Goal: Task Accomplishment & Management: Complete application form

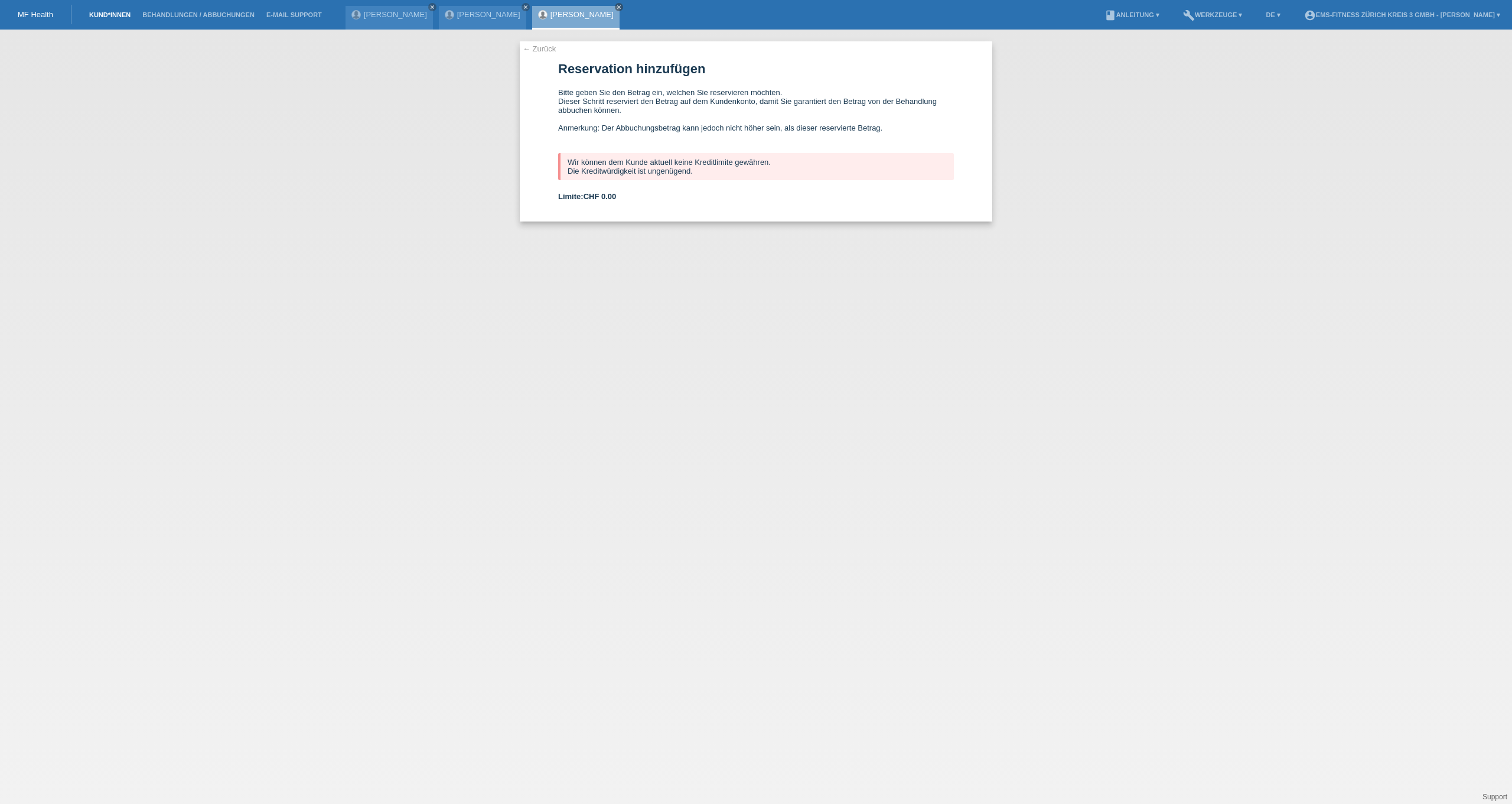
click at [102, 17] on link "Kund*innen" at bounding box center [110, 15] width 53 height 7
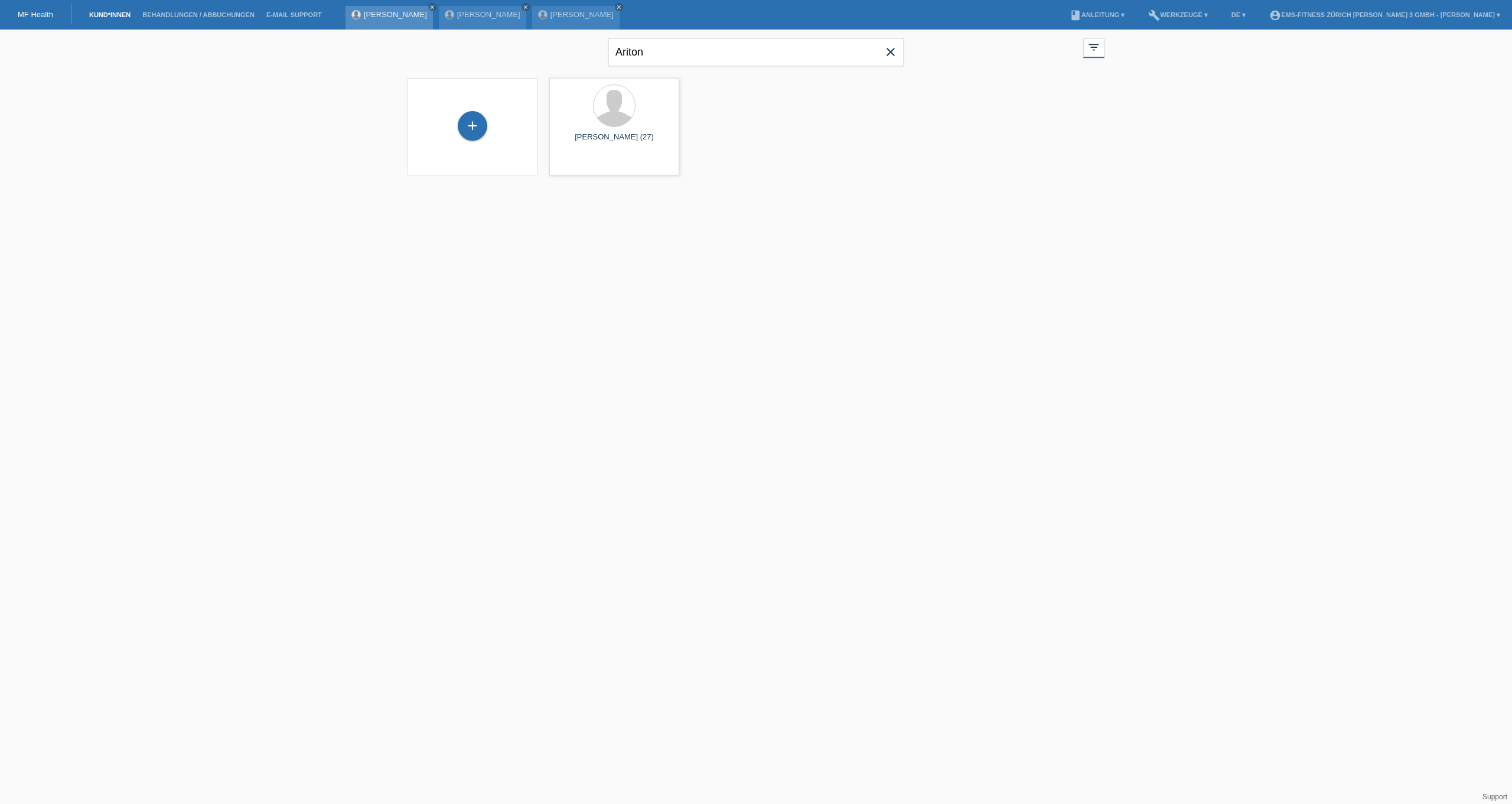
click at [417, 18] on link "[PERSON_NAME]" at bounding box center [396, 14] width 63 height 9
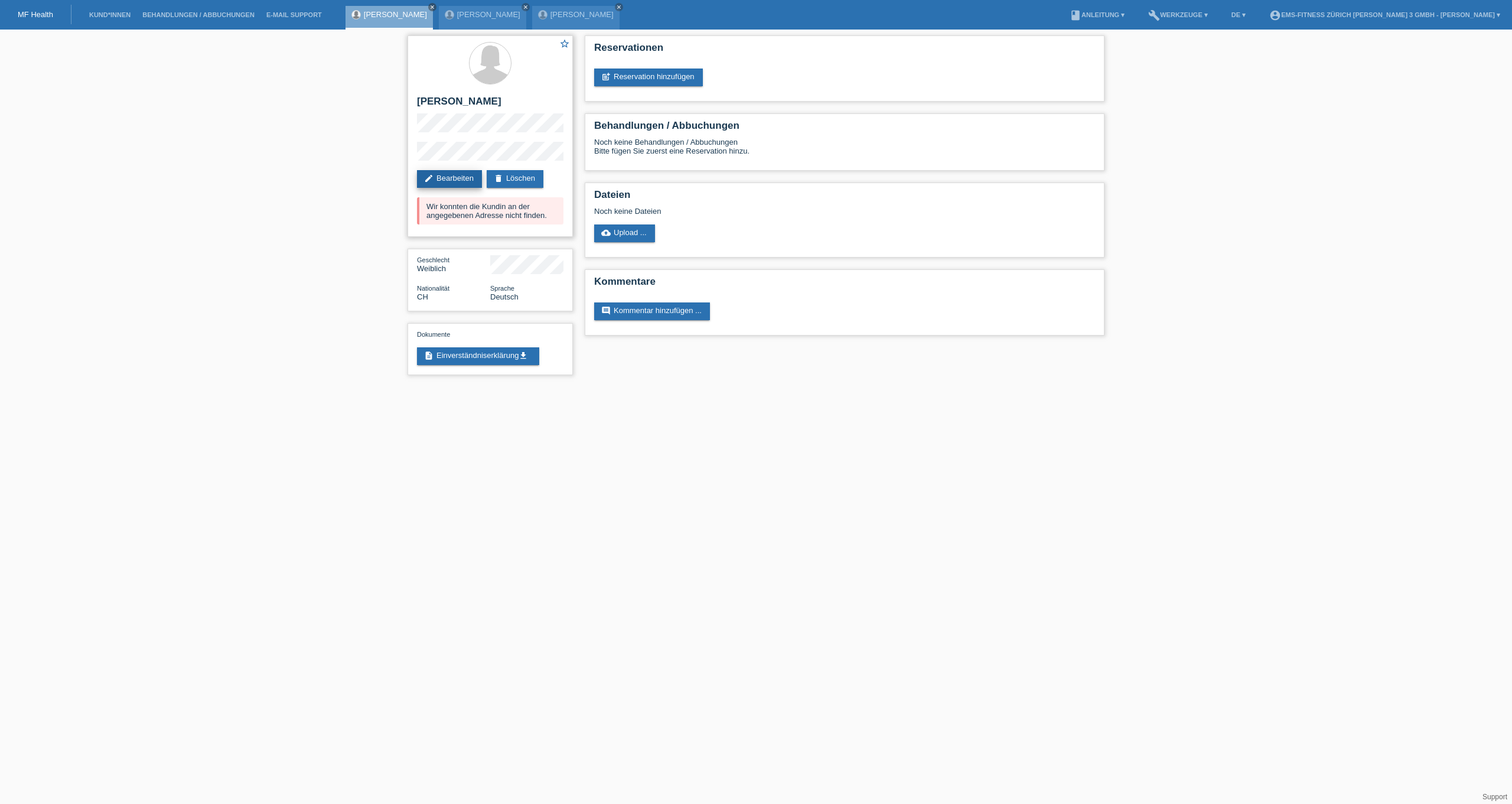
click at [455, 177] on link "edit Bearbeiten" at bounding box center [450, 179] width 65 height 18
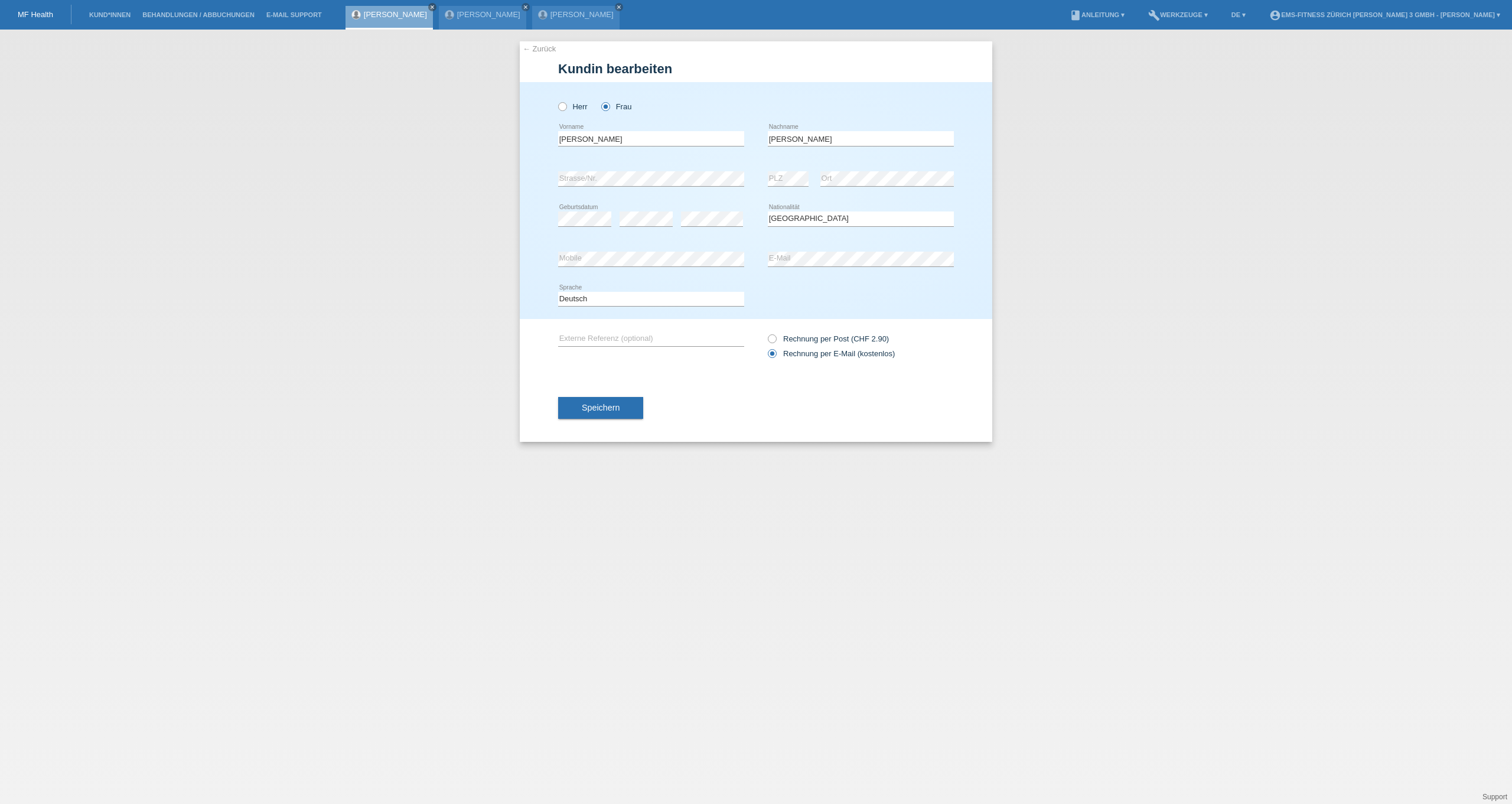
select select "CH"
click at [851, 341] on label "Rechnung per Post (CHF 2.90)" at bounding box center [828, 338] width 121 height 9
click at [776, 341] on input "Rechnung per Post (CHF 2.90)" at bounding box center [771, 342] width 7 height 15
radio input "true"
click at [834, 140] on input "Goncalves" at bounding box center [861, 139] width 186 height 15
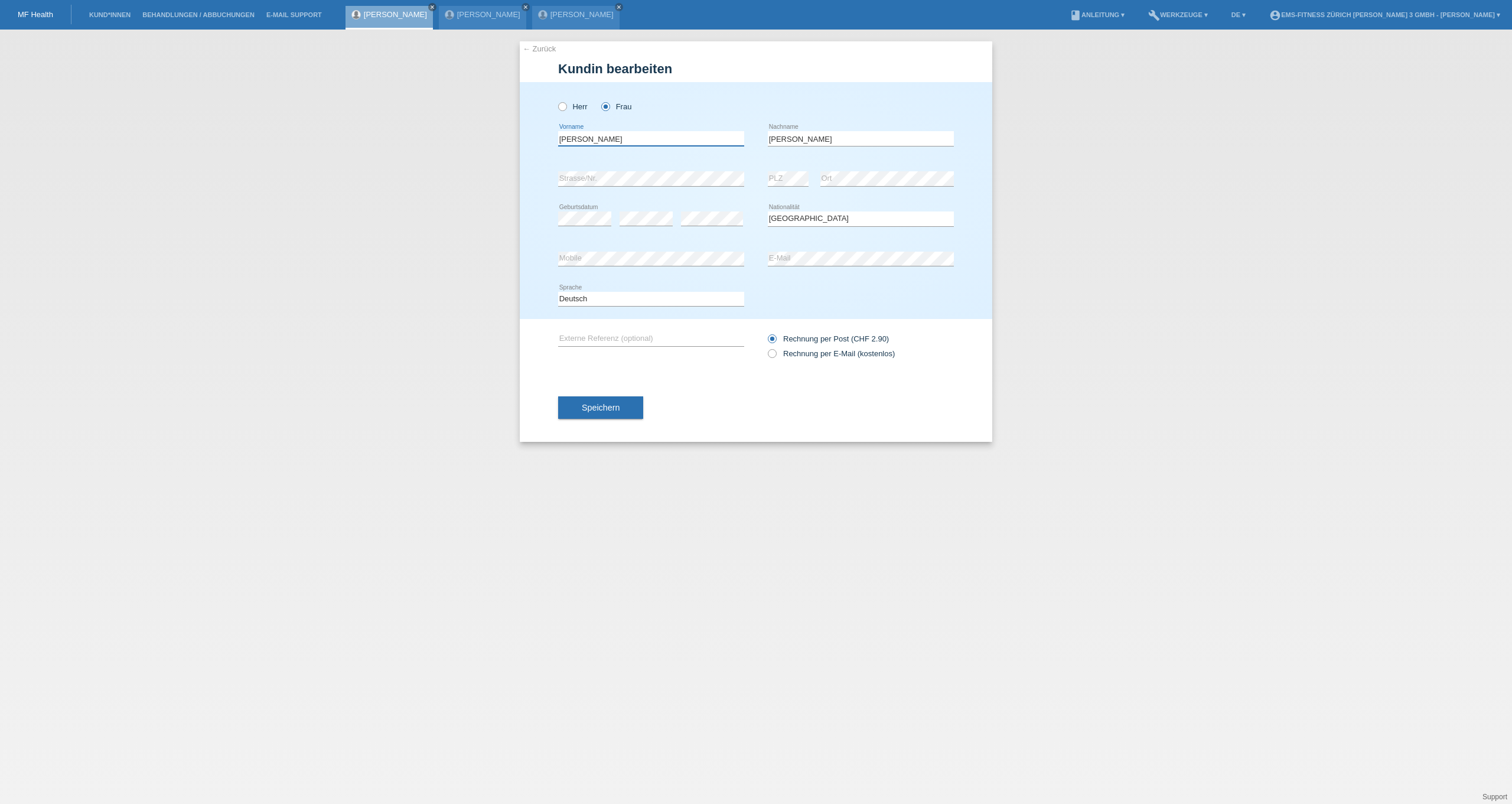
click at [638, 138] on input "Amelia" at bounding box center [651, 139] width 186 height 15
type input "Amelia Maria"
click at [824, 140] on input "Goncalves" at bounding box center [861, 139] width 186 height 15
click at [771, 139] on input "Goncalves" at bounding box center [861, 139] width 186 height 15
type input "Carreira Goncalves"
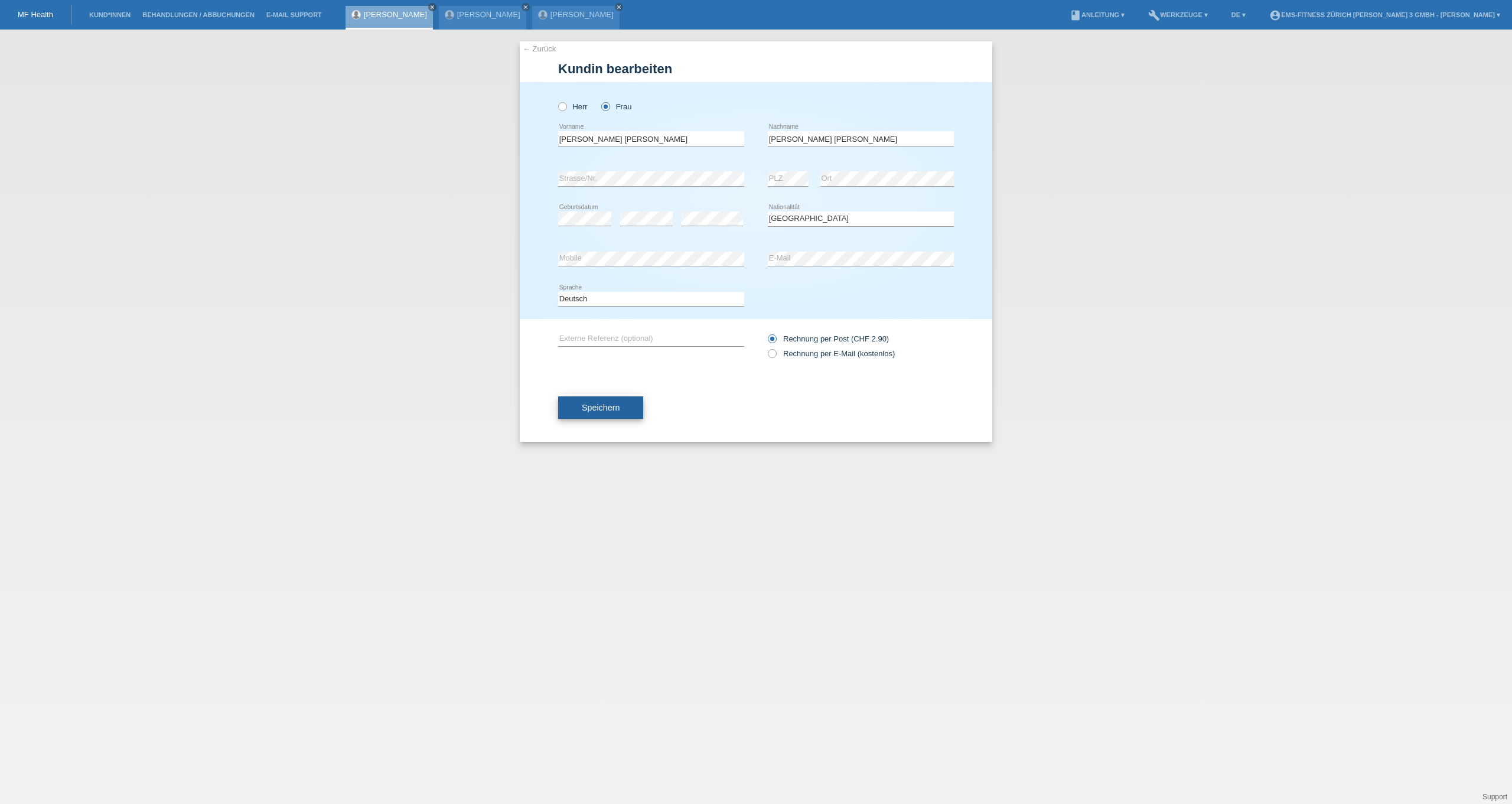
click at [638, 408] on button "Speichern" at bounding box center [601, 407] width 85 height 22
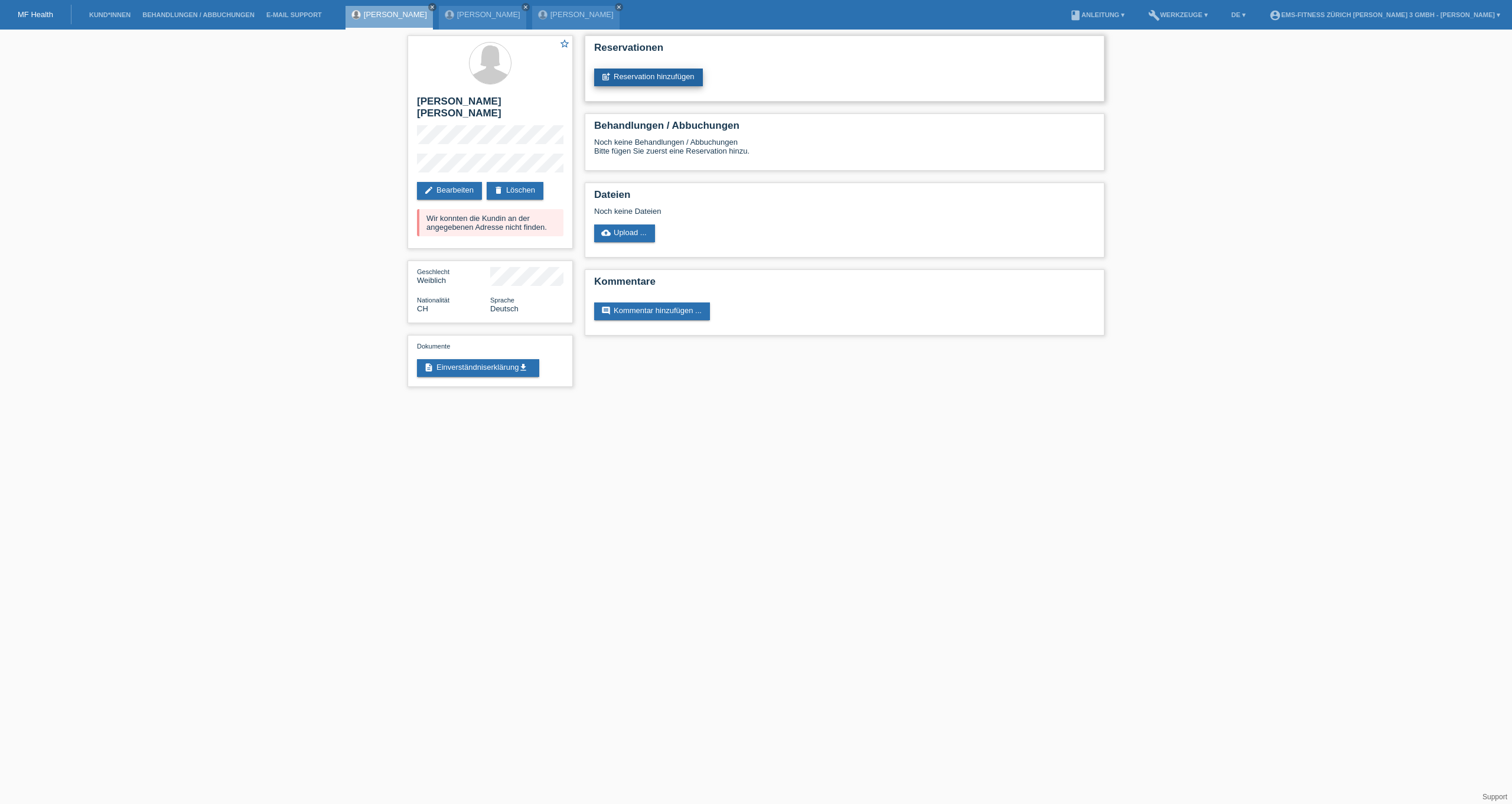
click at [680, 71] on link "post_add Reservation hinzufügen" at bounding box center [648, 78] width 109 height 18
click at [655, 81] on link "post_add Reservation hinzufügen" at bounding box center [648, 78] width 109 height 18
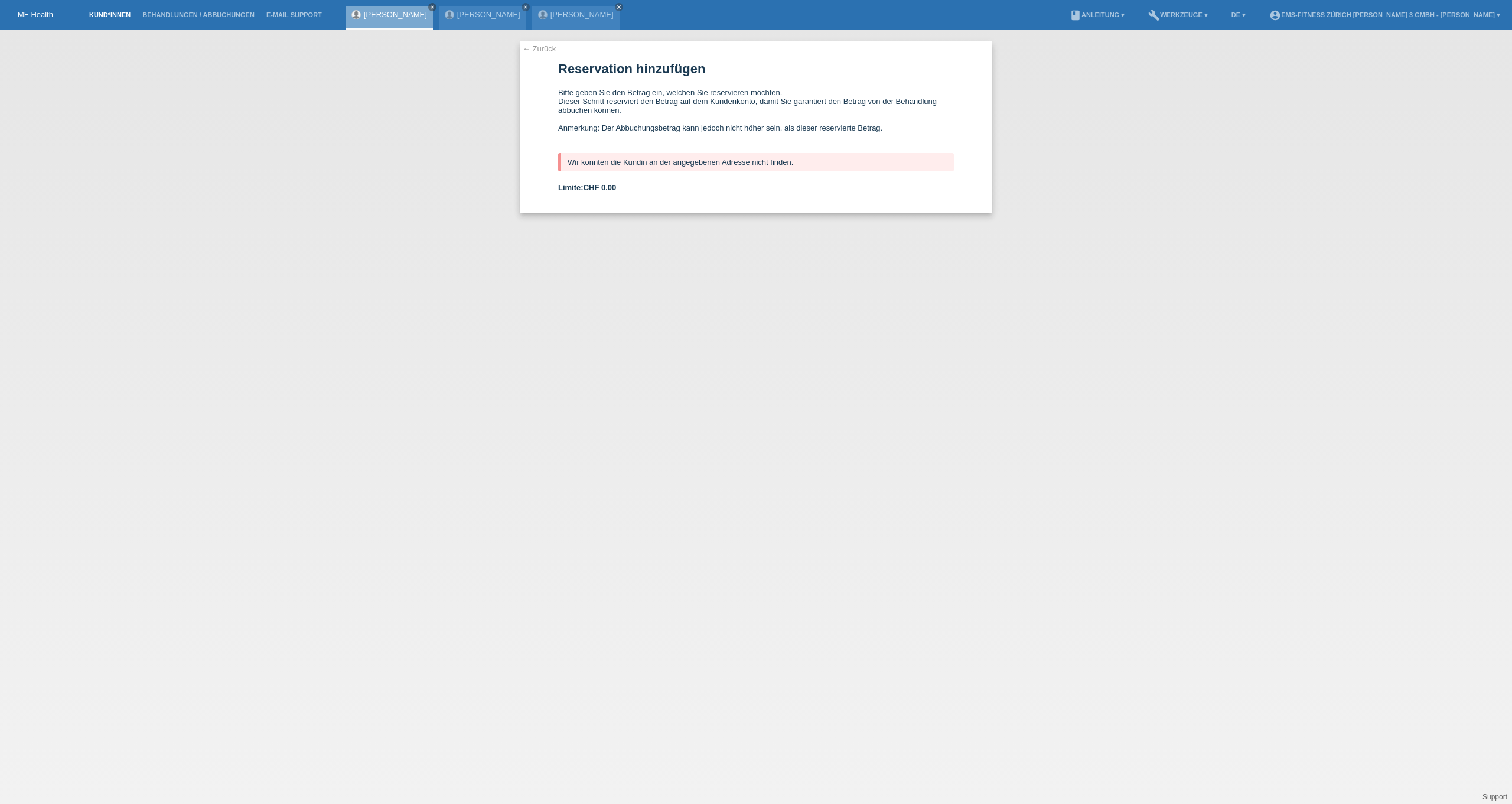
click at [122, 12] on link "Kund*innen" at bounding box center [110, 15] width 53 height 7
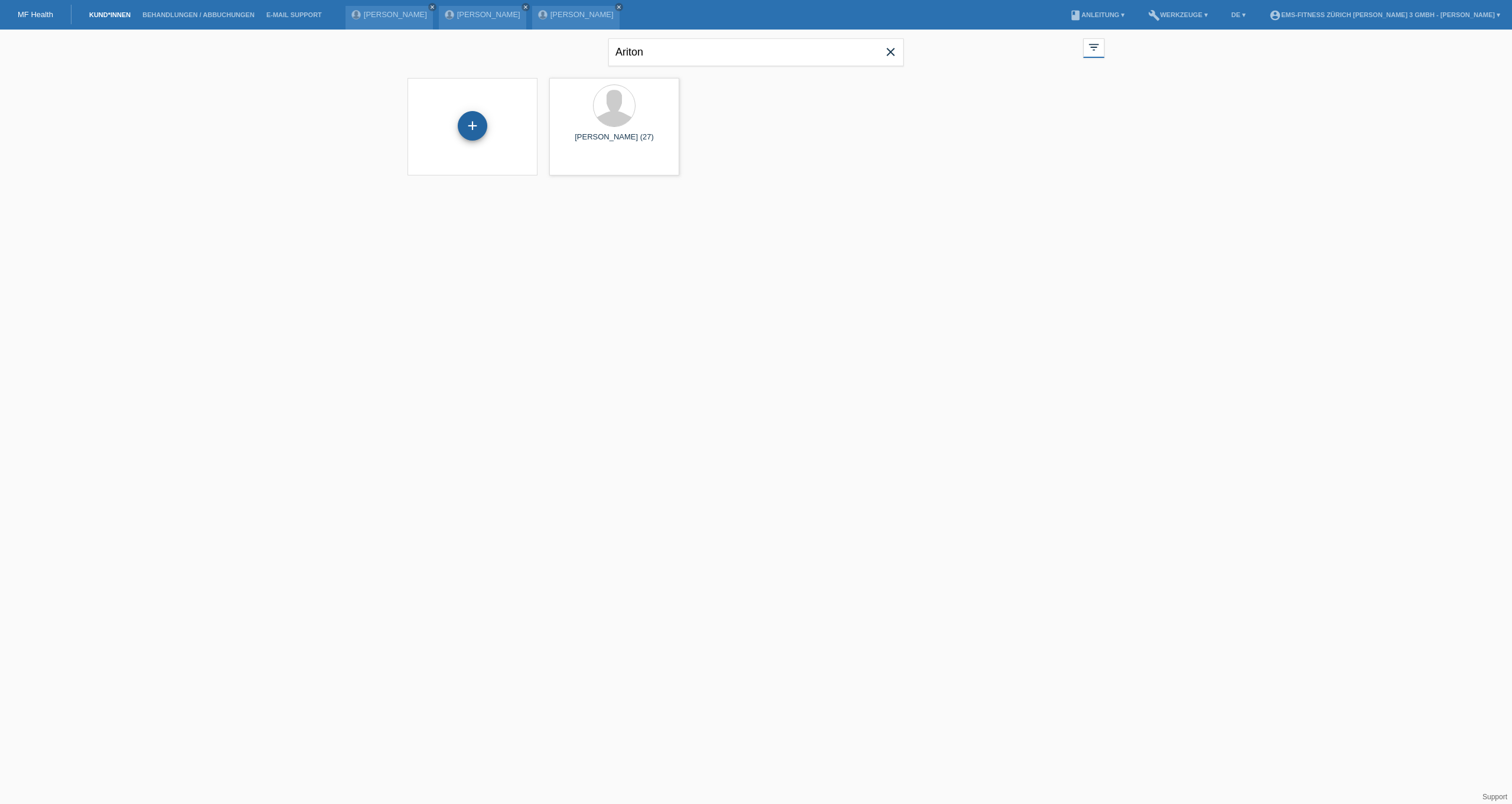
click at [482, 122] on div "+" at bounding box center [473, 126] width 30 height 30
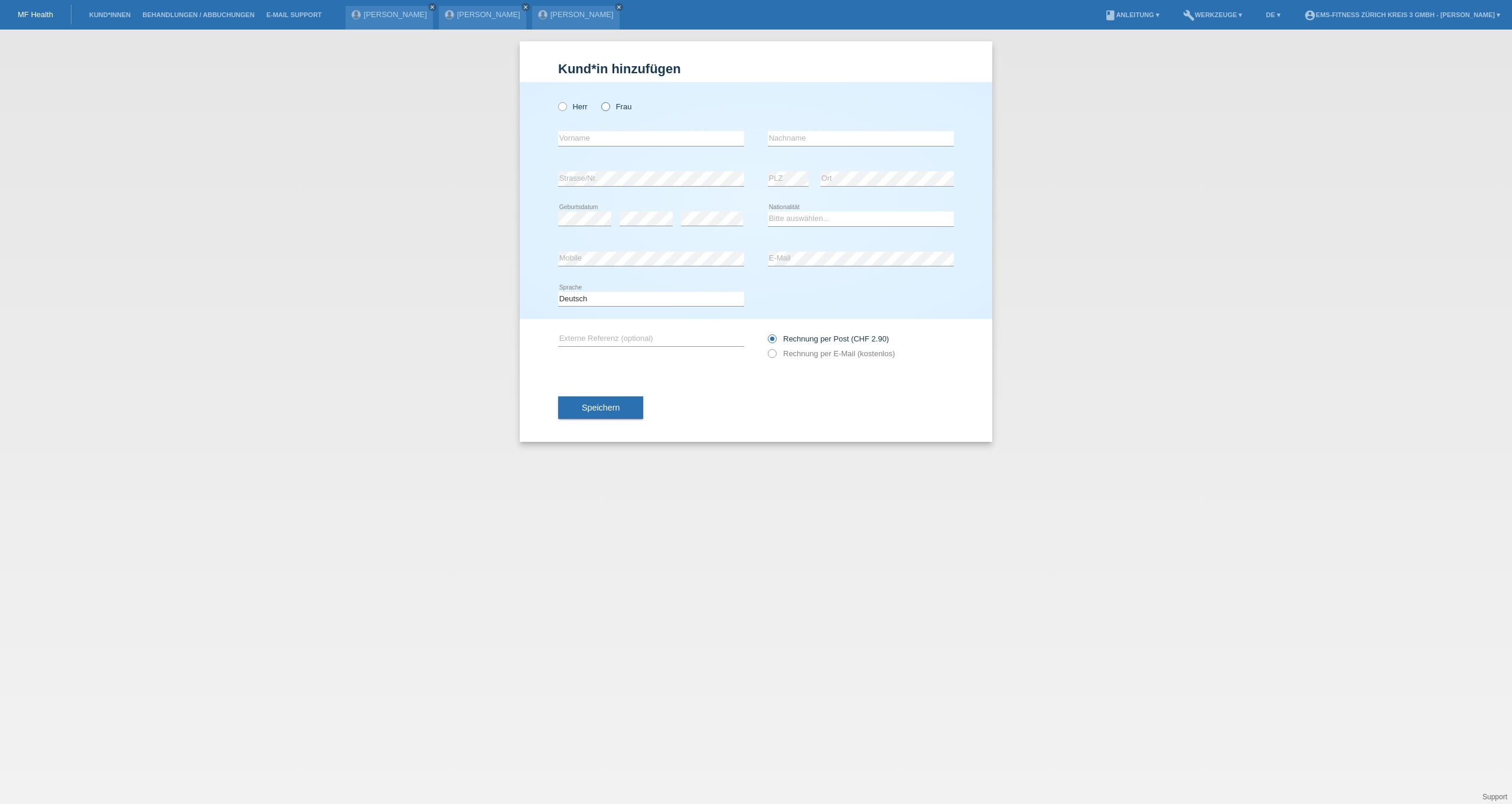
click at [618, 109] on label "Frau" at bounding box center [616, 106] width 30 height 9
click at [609, 109] on input "Frau" at bounding box center [605, 106] width 7 height 7
radio input "true"
click at [615, 133] on input "text" at bounding box center [651, 139] width 186 height 15
type input "[PERSON_NAME] [PERSON_NAME]"
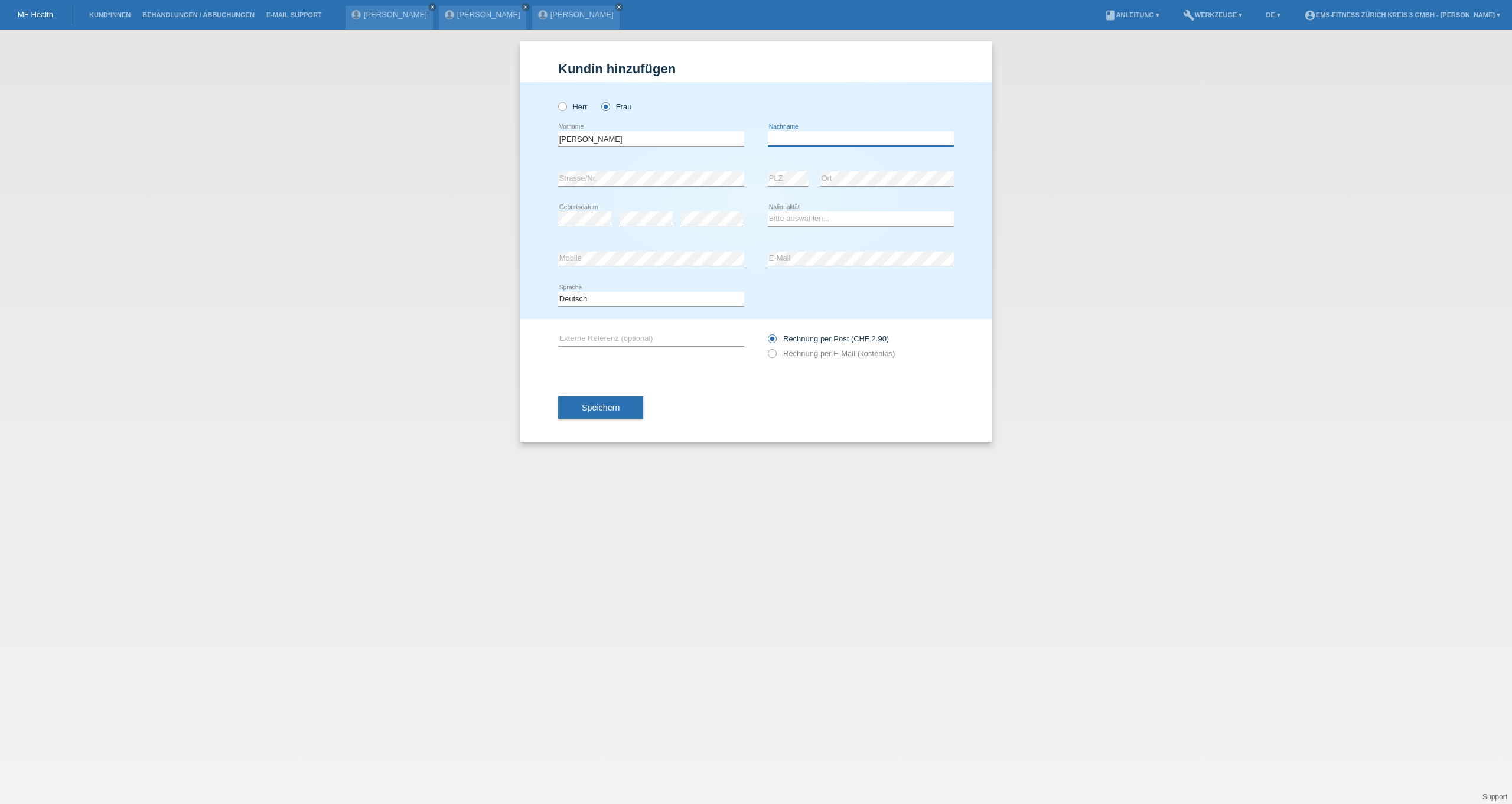
click at [833, 139] on input "text" at bounding box center [861, 139] width 186 height 15
type input "Maria Amelia"
click at [879, 216] on select "Bitte auswählen... Schweiz Deutschland Liechtenstein Österreich ------------ Af…" at bounding box center [861, 218] width 186 height 14
select select "CH"
click at [613, 410] on span "Speichern" at bounding box center [601, 408] width 38 height 9
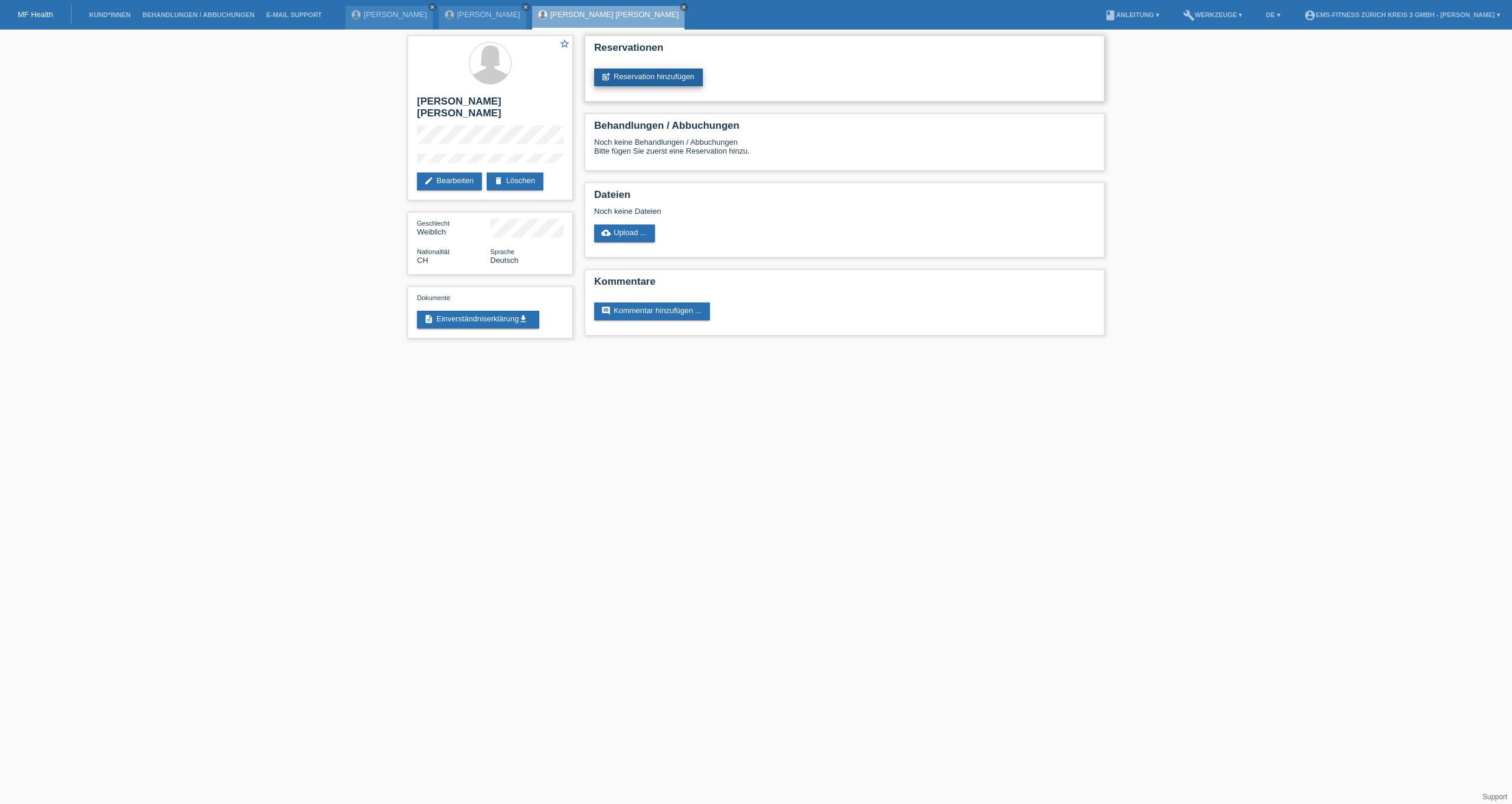
click at [646, 80] on link "post_add Reservation hinzufügen" at bounding box center [648, 78] width 109 height 18
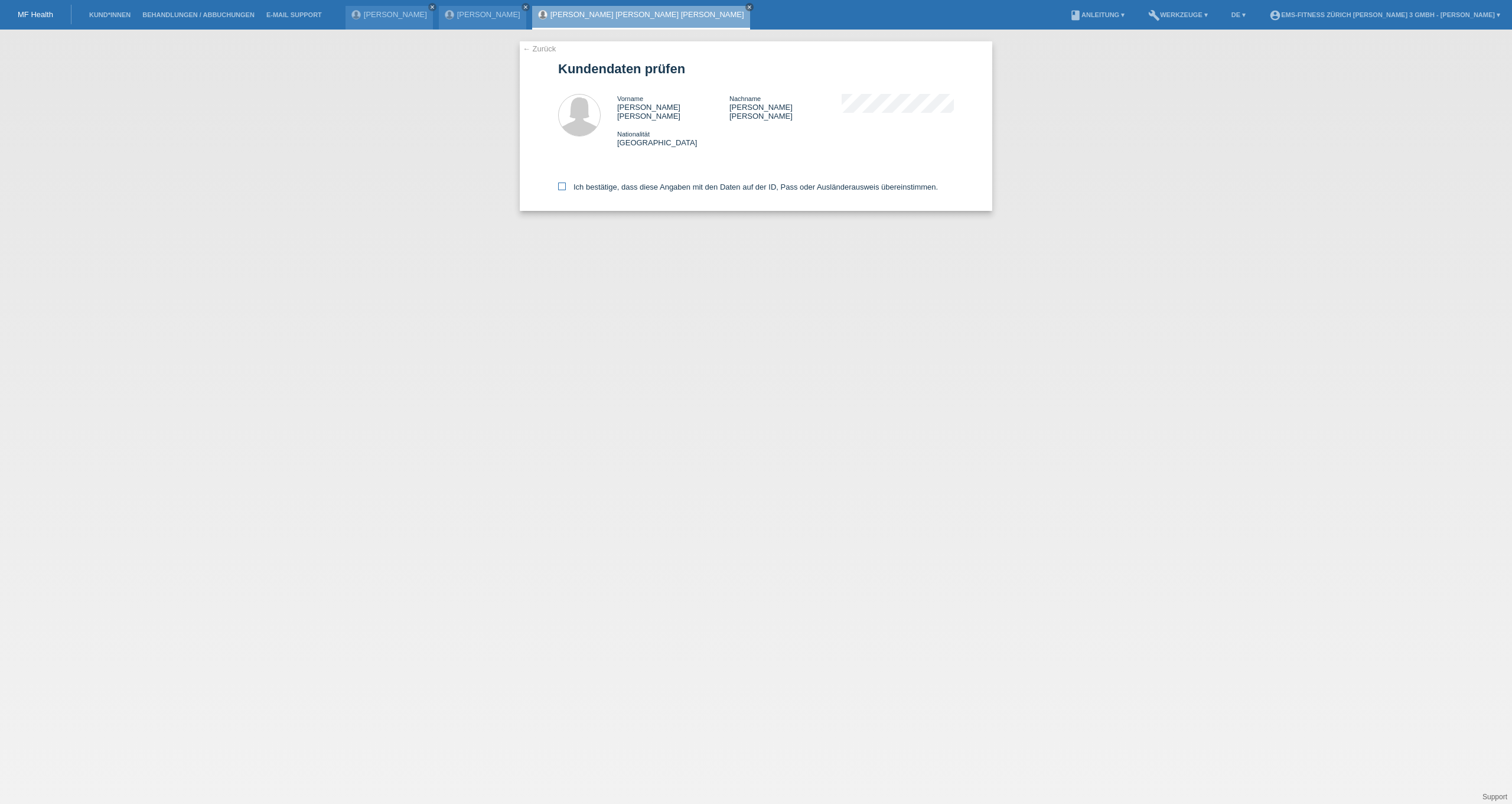
click at [640, 183] on label "Ich bestätige, dass diese Angaben mit den Daten auf der ID, Pass oder Ausländer…" at bounding box center [748, 187] width 380 height 9
click at [566, 183] on input "Ich bestätige, dass diese Angaben mit den Daten auf der ID, Pass oder Ausländer…" at bounding box center [562, 186] width 7 height 7
checkbox input "true"
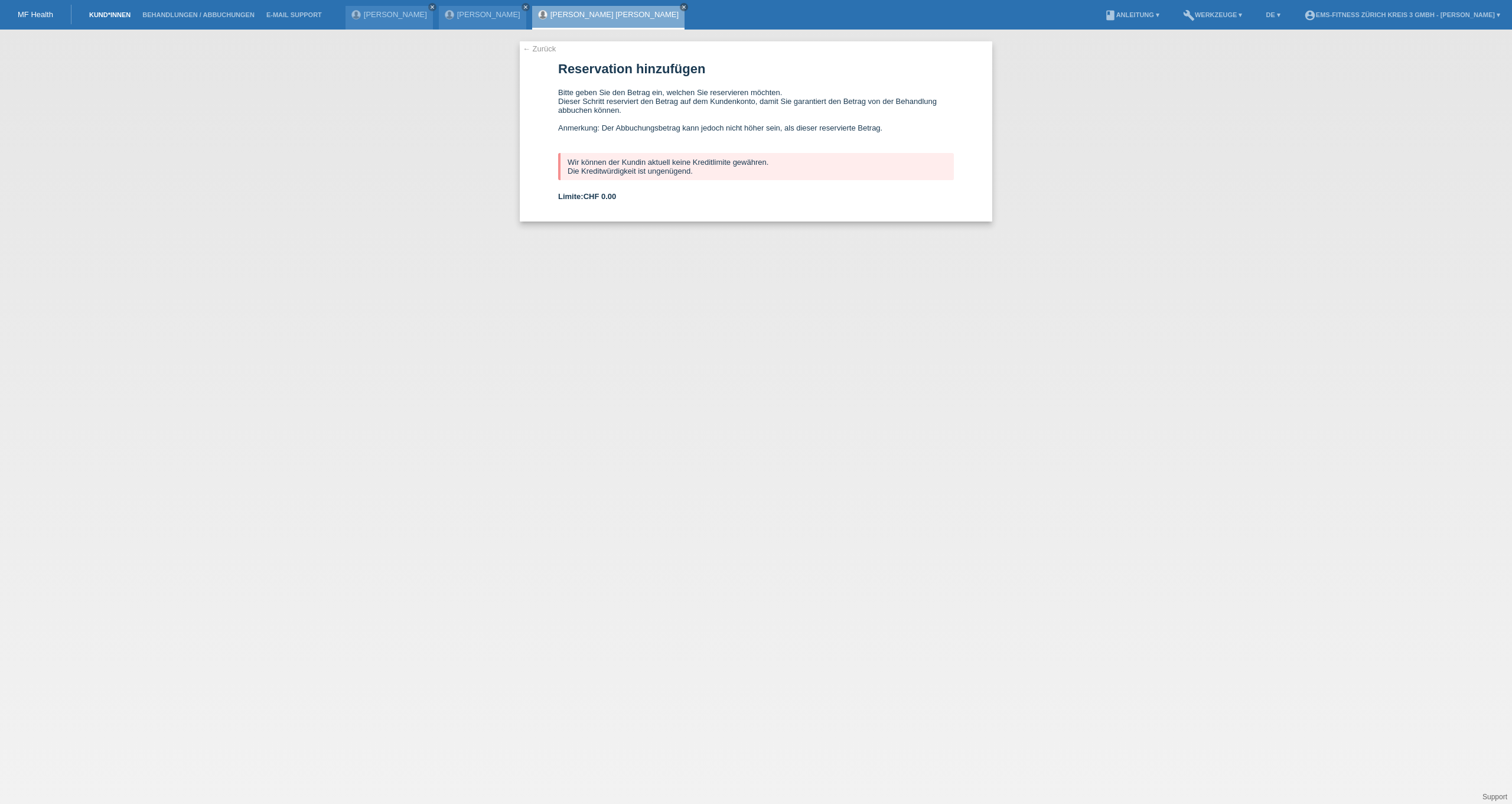
click at [104, 14] on link "Kund*innen" at bounding box center [110, 15] width 53 height 7
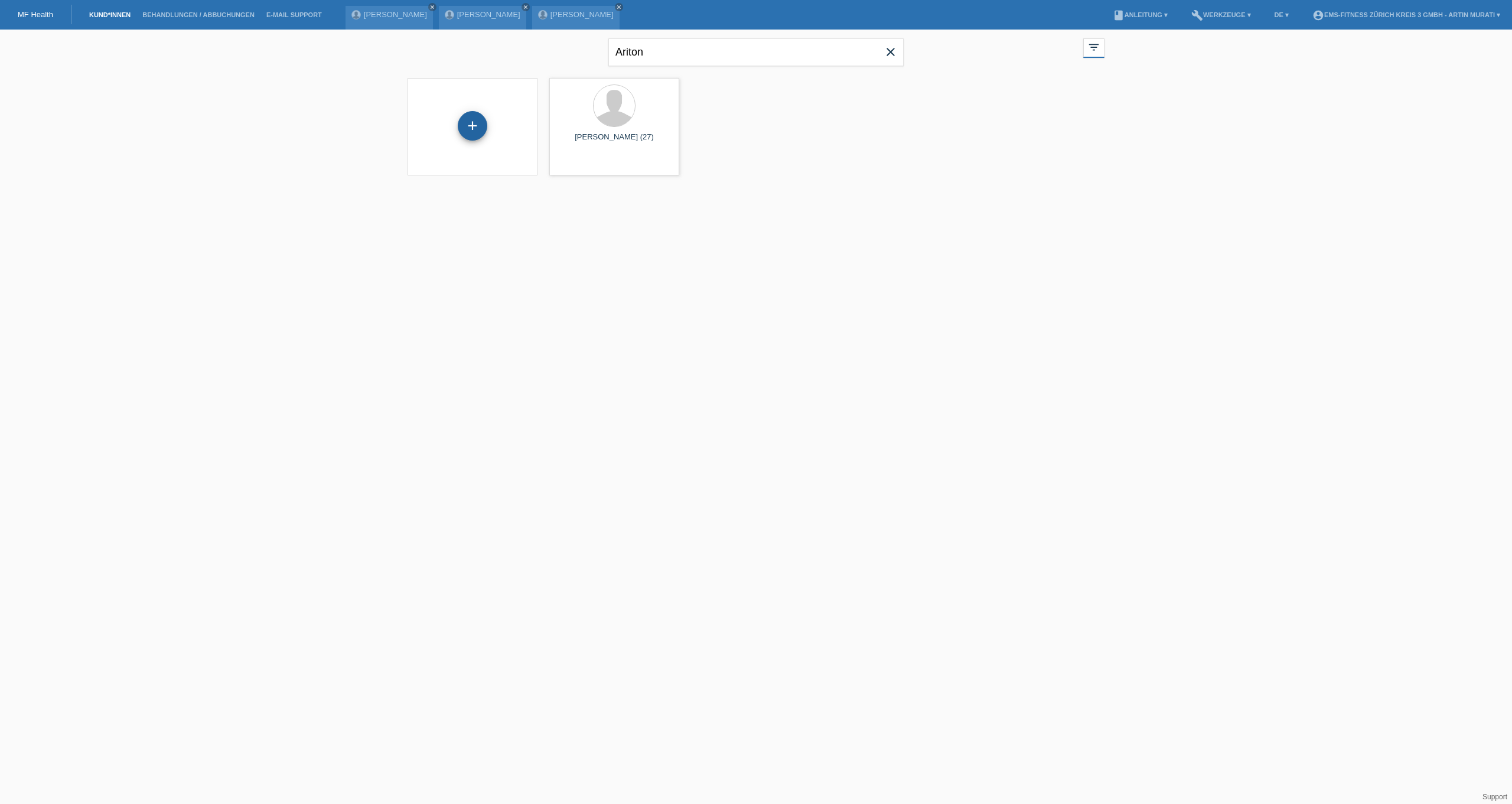
click at [483, 125] on div "+" at bounding box center [473, 126] width 30 height 30
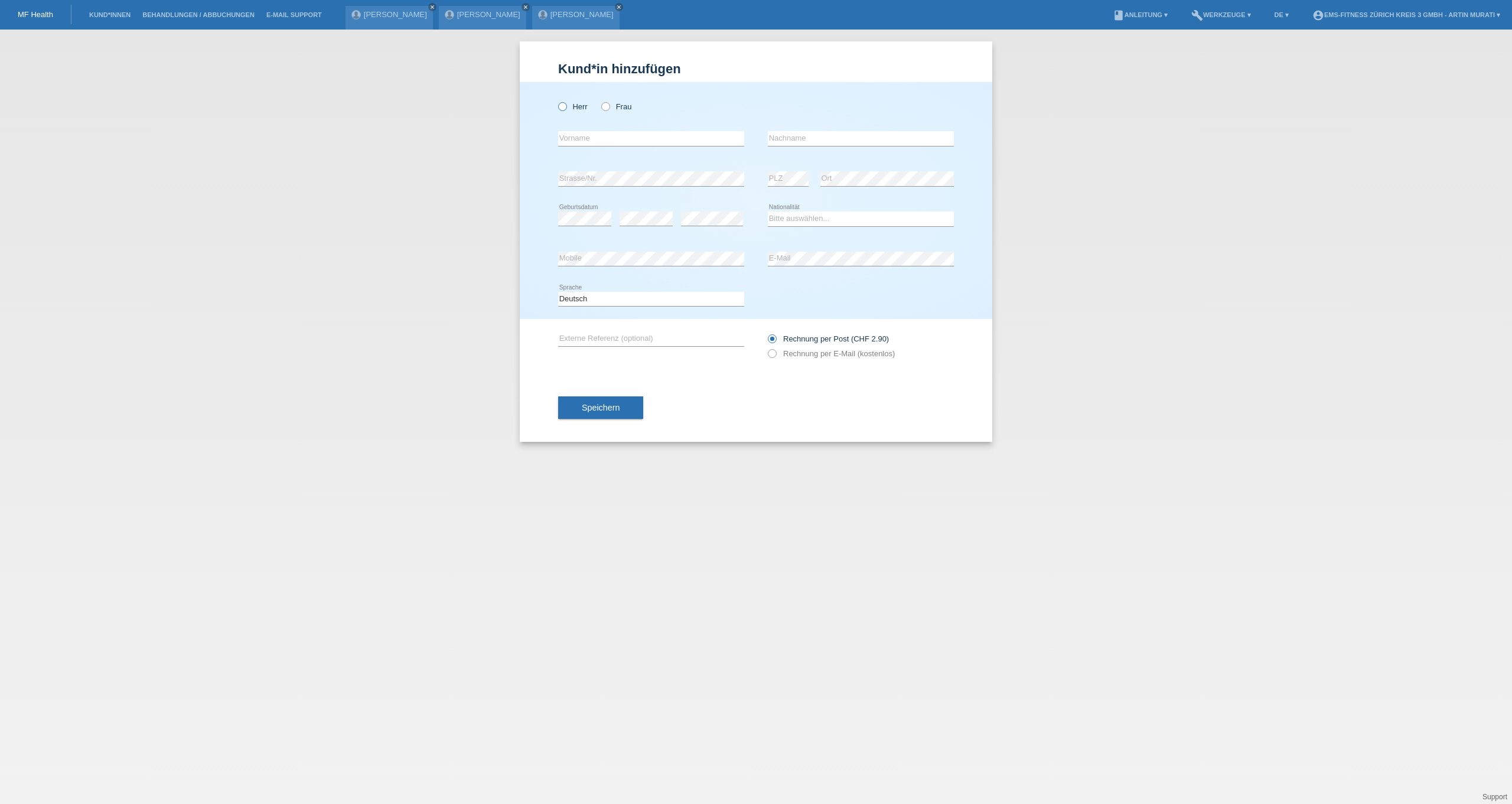
click at [576, 110] on label "Herr" at bounding box center [573, 106] width 30 height 9
click at [566, 110] on input "Herr" at bounding box center [562, 106] width 7 height 7
radio input "true"
click at [590, 137] on input "text" at bounding box center [651, 139] width 186 height 15
type input "Lisavcov"
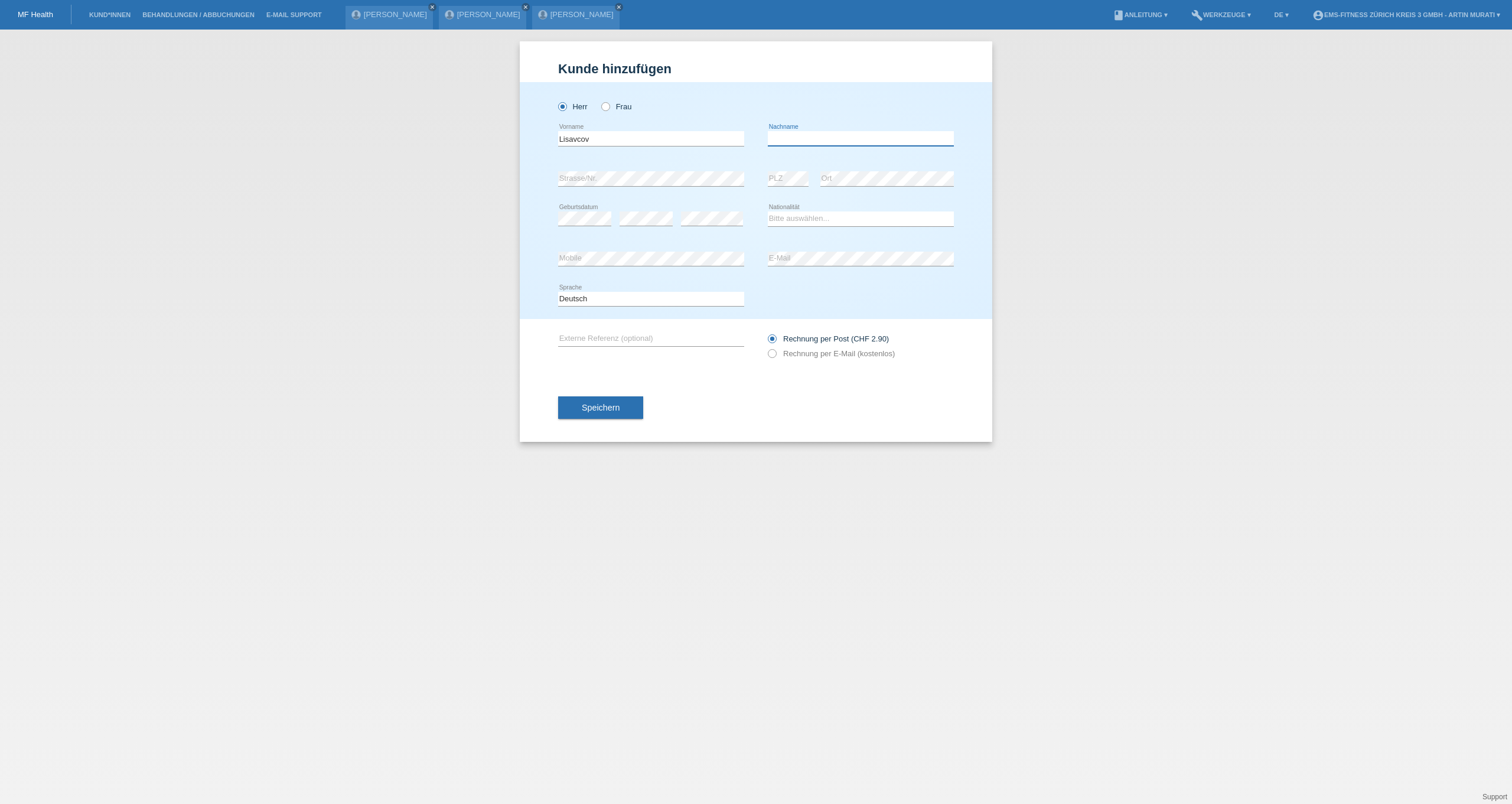
click at [806, 144] on input "text" at bounding box center [861, 139] width 186 height 15
type input "Vladislav"
click at [799, 216] on select "Bitte auswählen... Schweiz Deutschland Liechtenstein Österreich ------------ Af…" at bounding box center [861, 218] width 186 height 14
select select "CH"
click at [615, 412] on span "Speichern" at bounding box center [601, 408] width 38 height 9
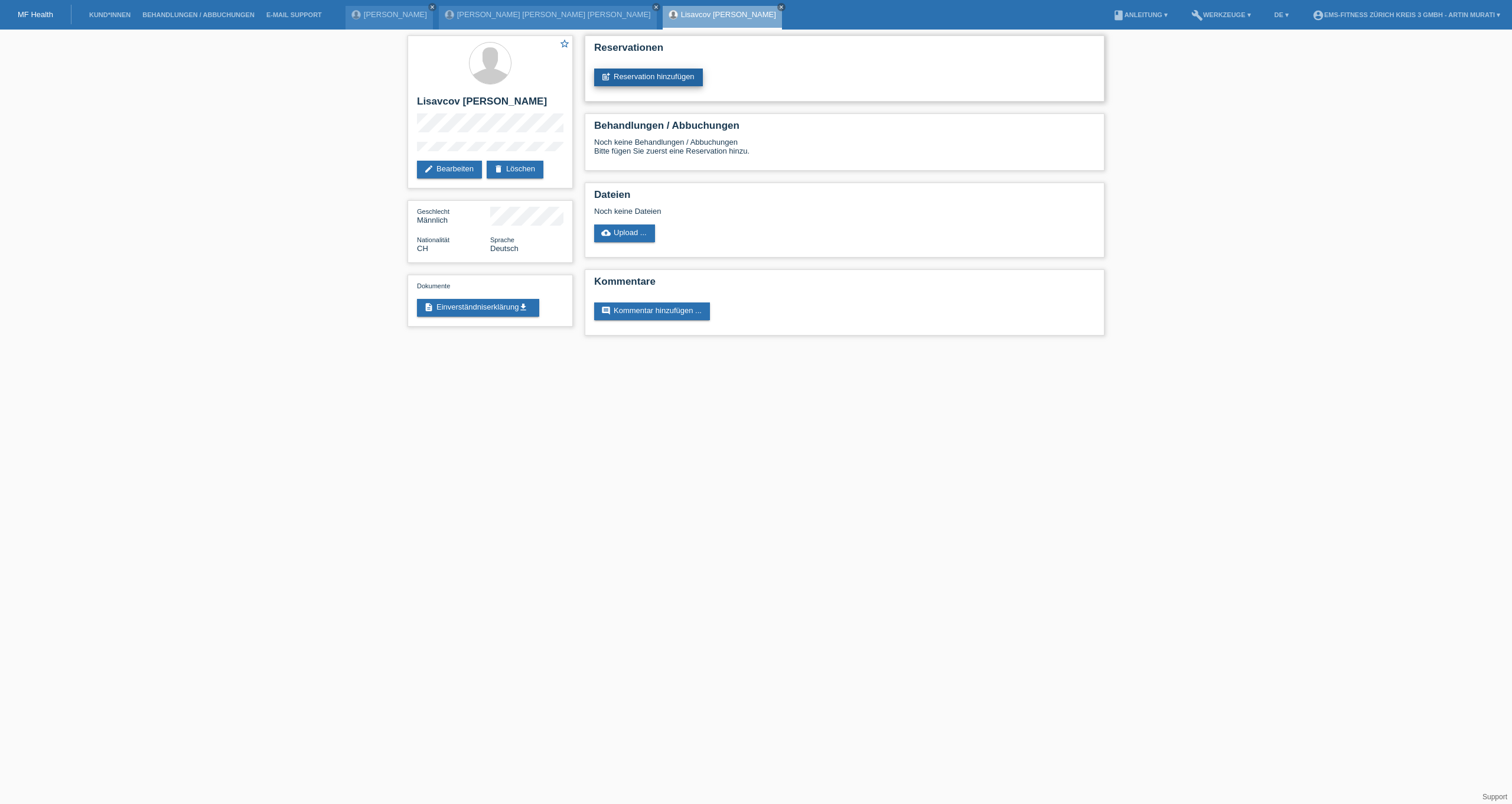
click at [663, 70] on link "post_add Reservation hinzufügen" at bounding box center [648, 78] width 109 height 18
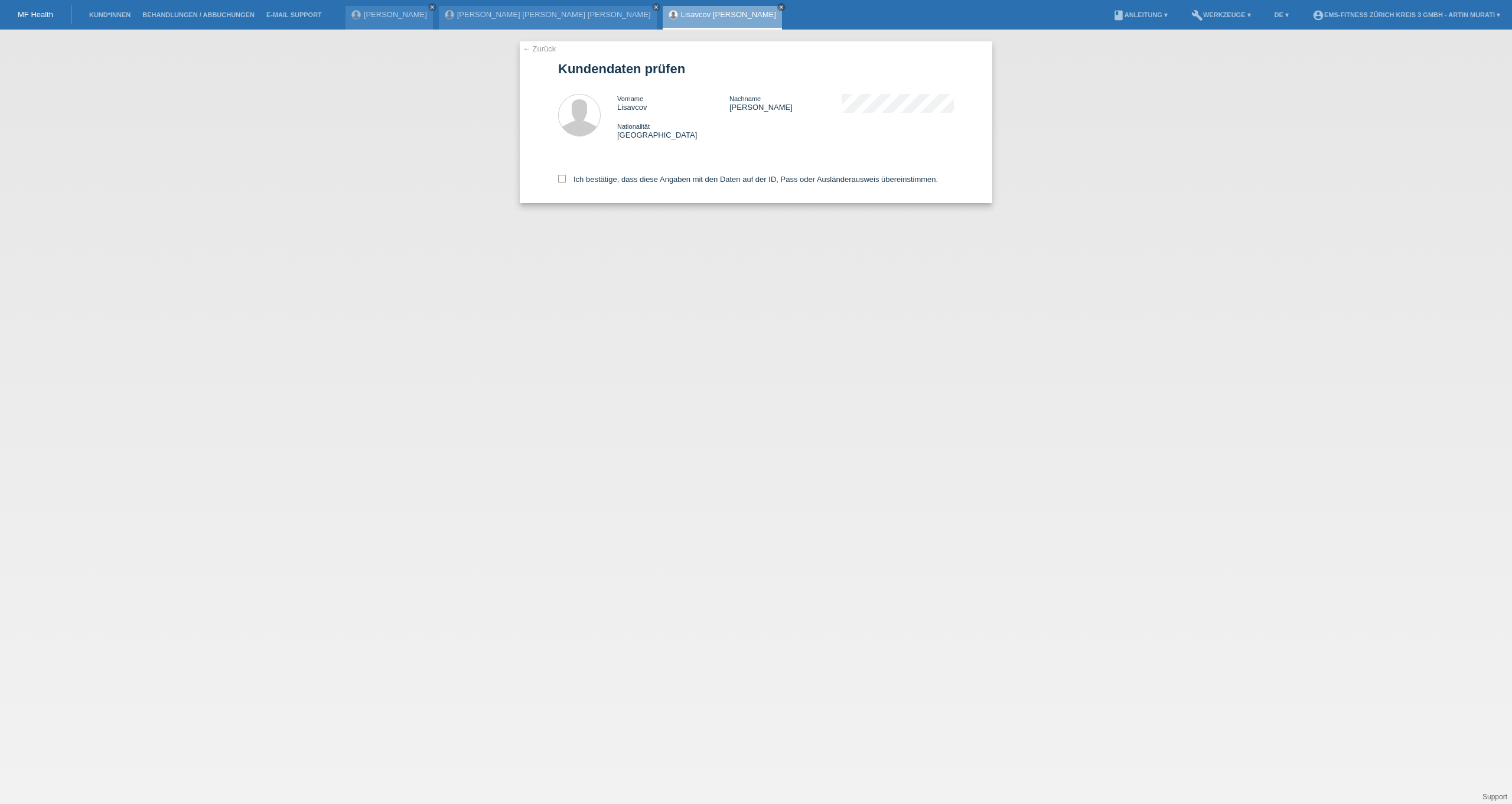
click at [590, 176] on div "Ich bestätige, dass diese Angaben mit den Daten auf der ID, Pass oder Ausländer…" at bounding box center [756, 177] width 396 height 52
click at [590, 182] on label "Ich bestätige, dass diese Angaben mit den Daten auf der ID, Pass oder Ausländer…" at bounding box center [748, 179] width 380 height 9
click at [566, 182] on input "Ich bestätige, dass diese Angaben mit den Daten auf der ID, Pass oder Ausländer…" at bounding box center [562, 178] width 7 height 7
checkbox input "true"
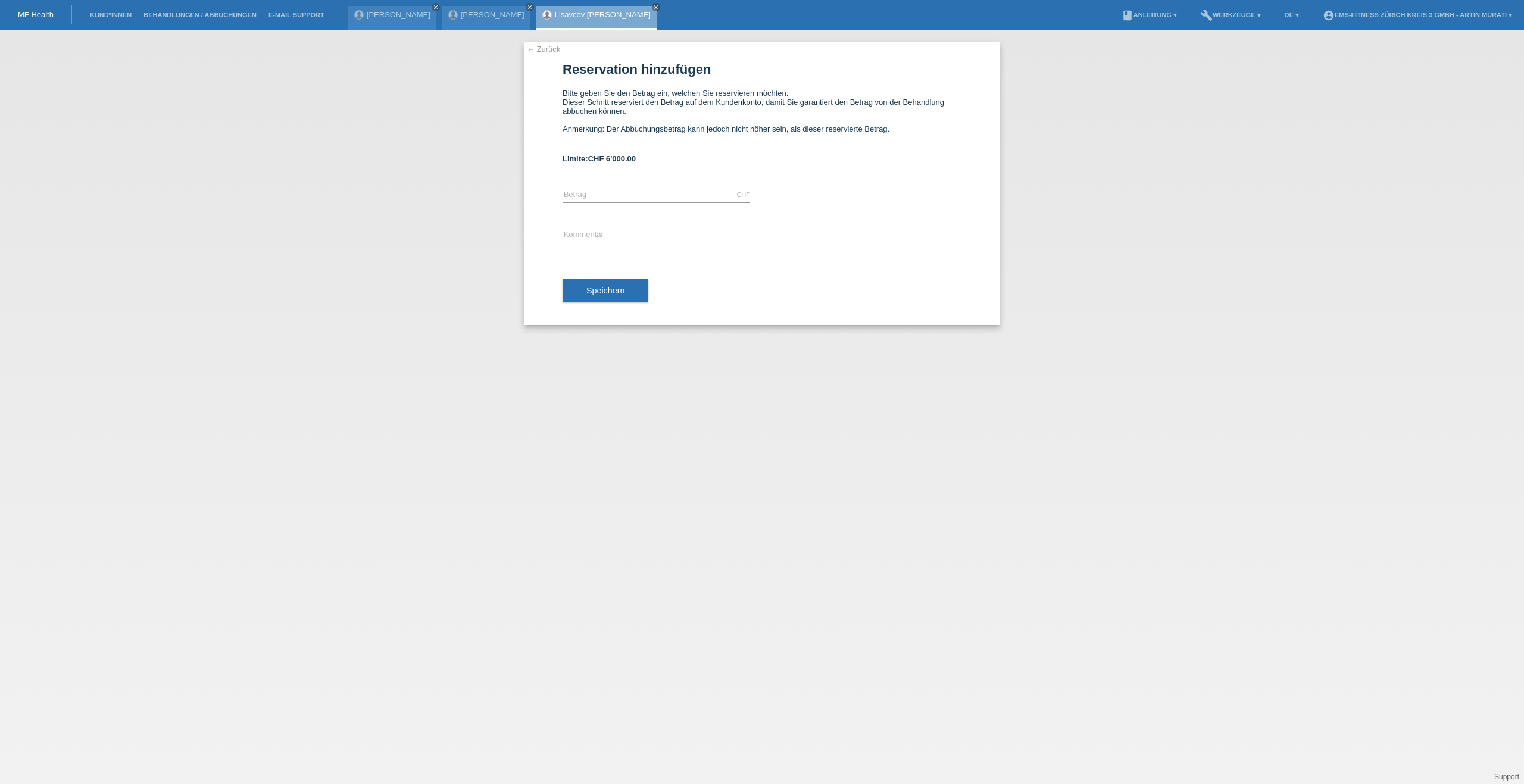
click at [125, 73] on div "← Zurück Reservation hinzufügen Bitte geben Sie den Betrag ein, welchen Sie res…" at bounding box center [762, 407] width 1524 height 754
